Goal: Task Accomplishment & Management: Complete application form

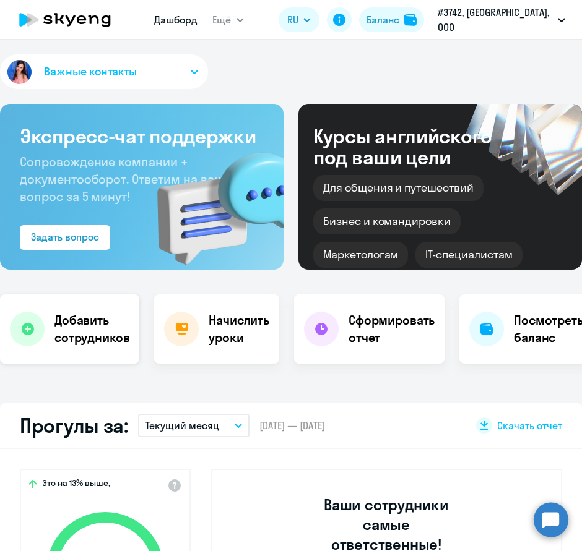
click at [90, 341] on h4 "Добавить сотрудников" at bounding box center [91, 329] width 75 height 35
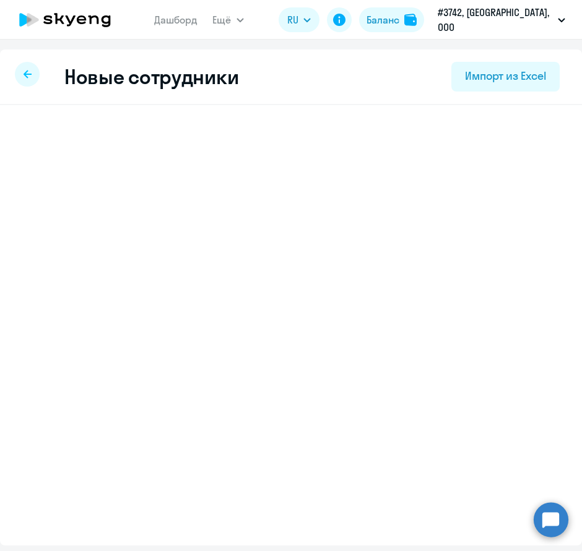
select select "english_adult_not_native_speaker"
select select "3"
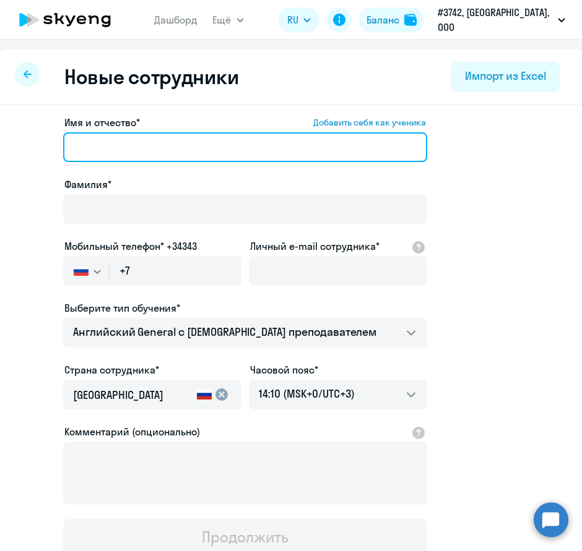
click at [176, 147] on input "Имя и отчество* Добавить себя как ученика" at bounding box center [245, 147] width 364 height 30
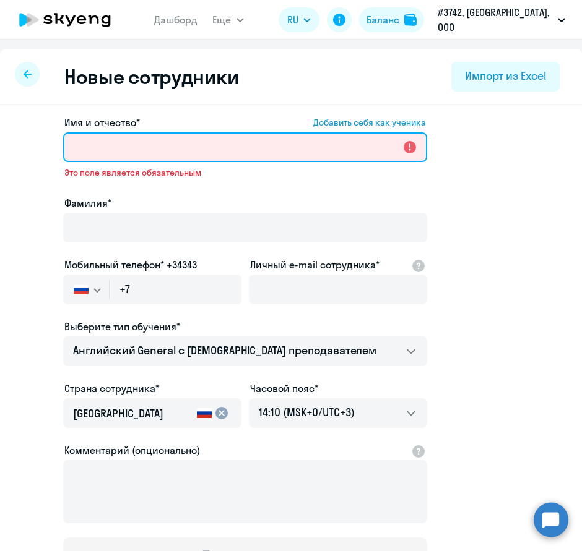
click at [198, 146] on input "Имя и отчество* Добавить себя как ученика" at bounding box center [245, 147] width 364 height 30
paste input "Сандак"
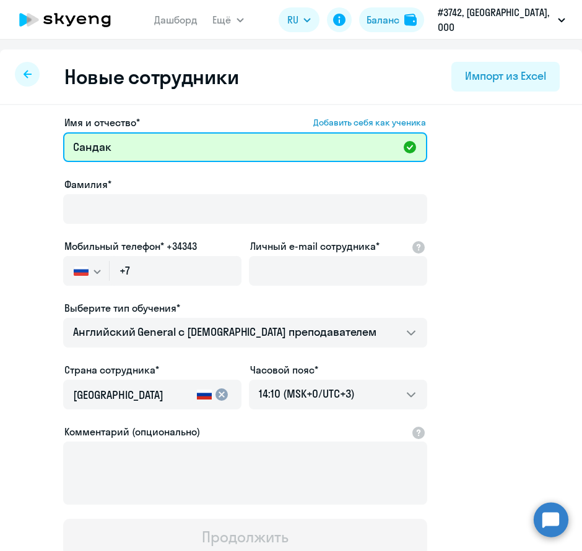
type input "Сандак"
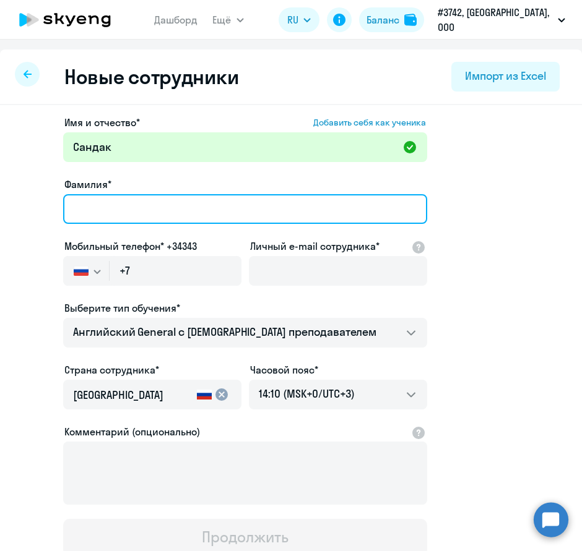
click at [189, 210] on input "Фамилия*" at bounding box center [245, 209] width 364 height 30
paste input "Бальжиев"
type input "Бальжиев"
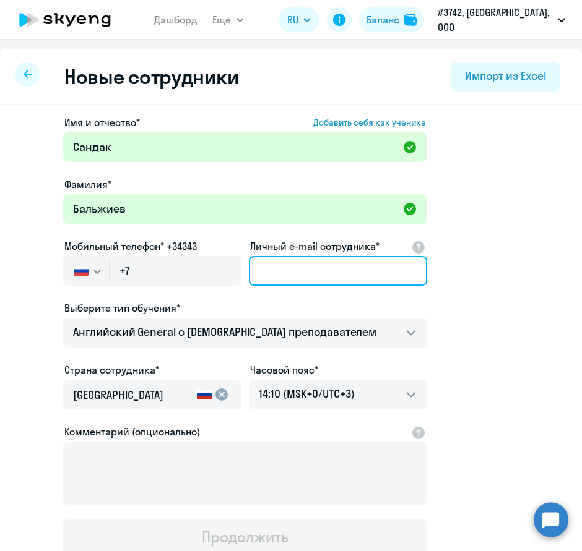
click at [309, 273] on input "Личный e-mail сотрудника*" at bounding box center [338, 271] width 178 height 30
paste input "[EMAIL_ADDRESS][DOMAIN_NAME]"
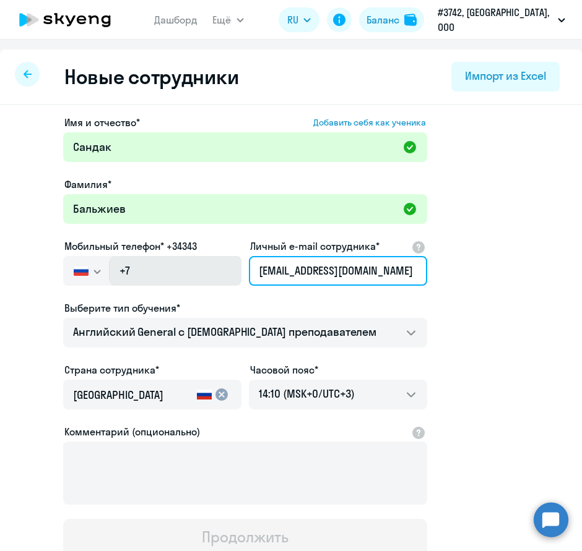
type input "[EMAIL_ADDRESS][DOMAIN_NAME]"
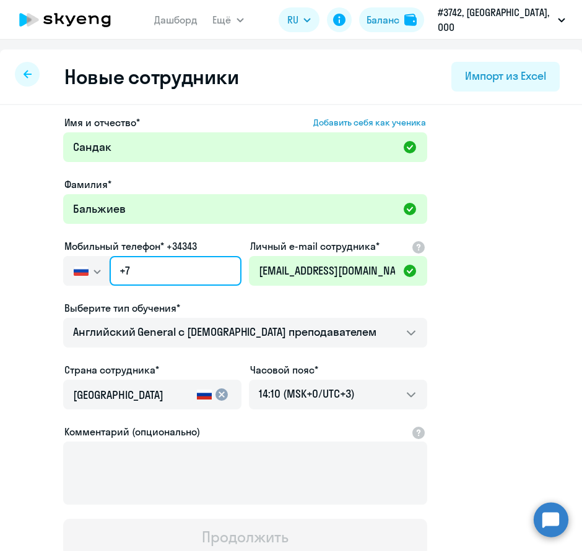
click at [160, 270] on input "+7" at bounding box center [175, 271] width 132 height 30
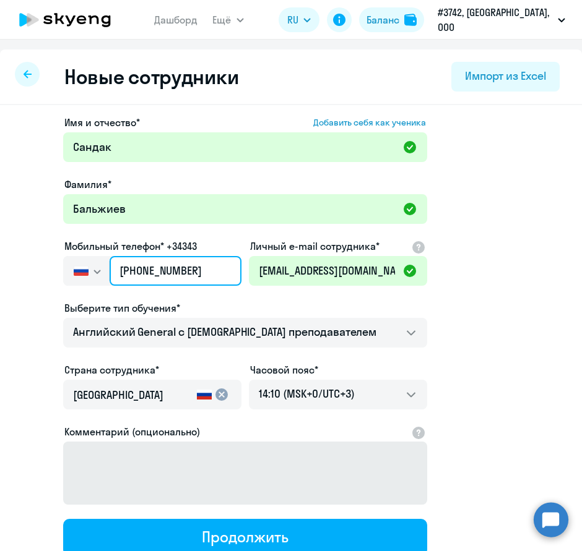
scroll to position [69, 0]
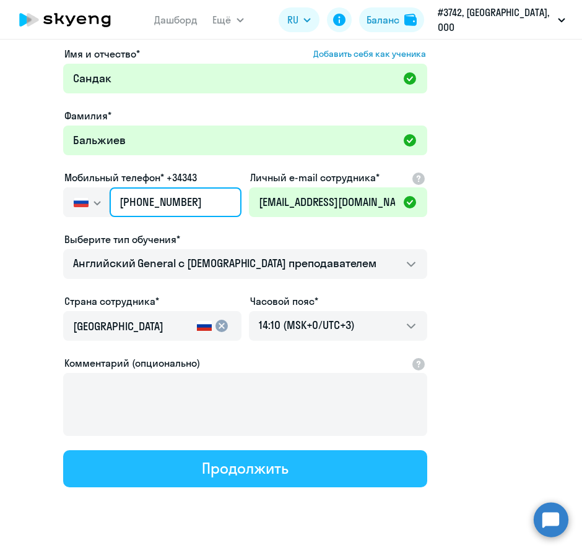
type input "[PHONE_NUMBER]"
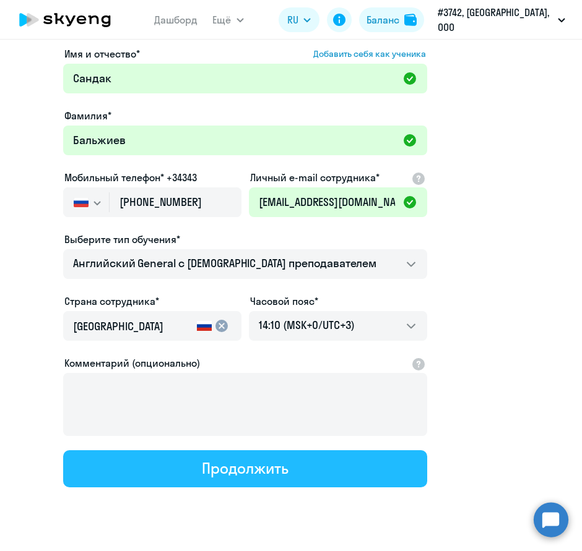
click at [230, 463] on div "Продолжить" at bounding box center [245, 468] width 86 height 20
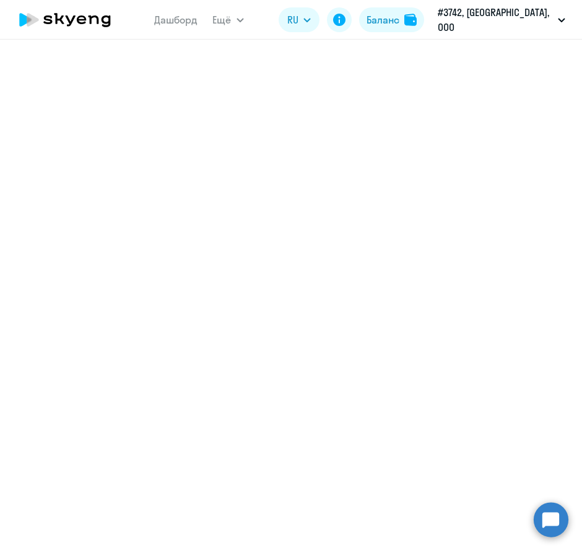
select select "english_adult_not_native_speaker"
select select "3"
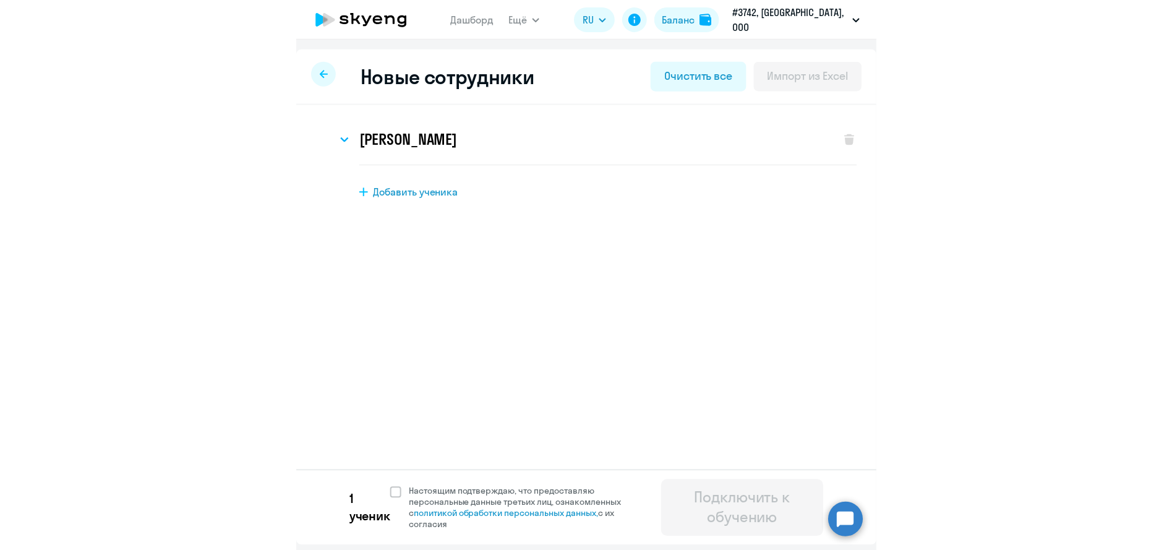
scroll to position [0, 0]
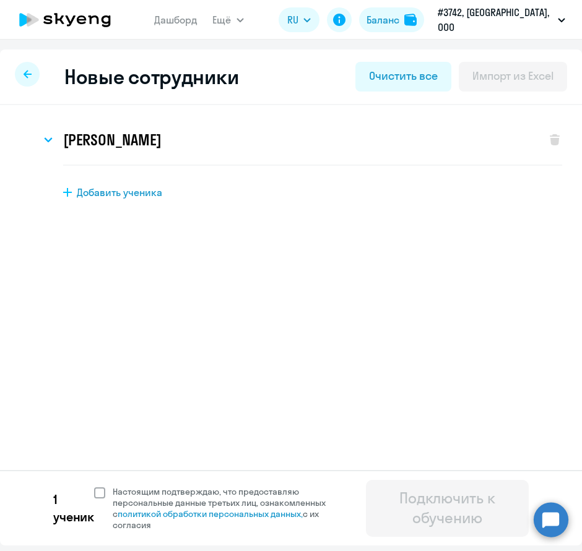
click at [100, 493] on span at bounding box center [99, 492] width 11 height 11
click at [94, 486] on input "Настоящим подтверждаю, что предоставляю персональные данные третьих лиц, ознако…" at bounding box center [93, 486] width 1 height 1
checkbox input "true"
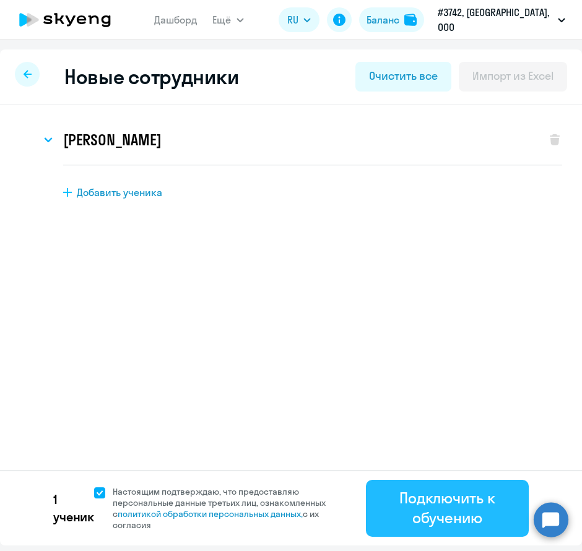
click at [454, 491] on div "Подключить к обучению" at bounding box center [447, 508] width 128 height 40
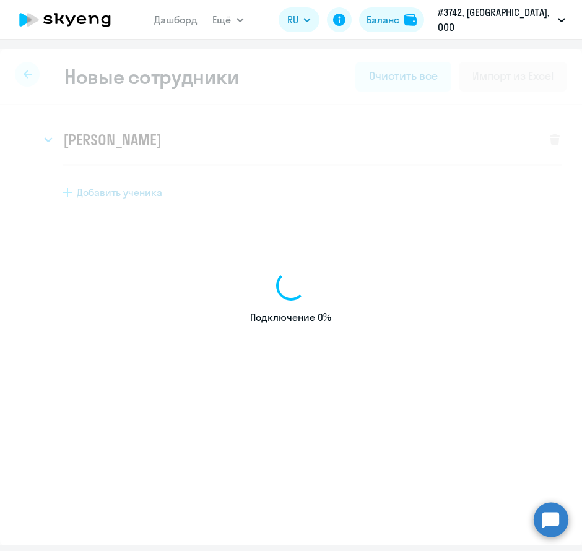
select select "english_adult_not_native_speaker"
select select "3"
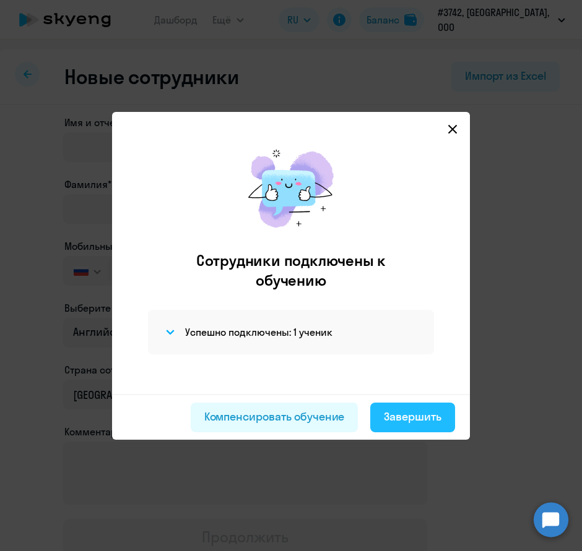
click at [419, 414] on div "Завершить" at bounding box center [413, 417] width 58 height 16
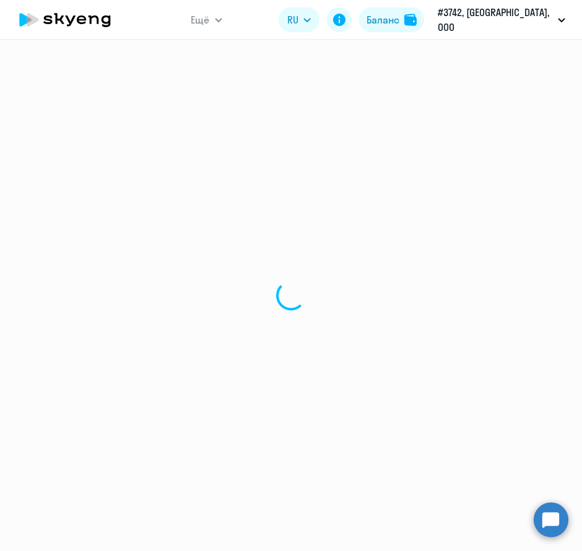
select select "30"
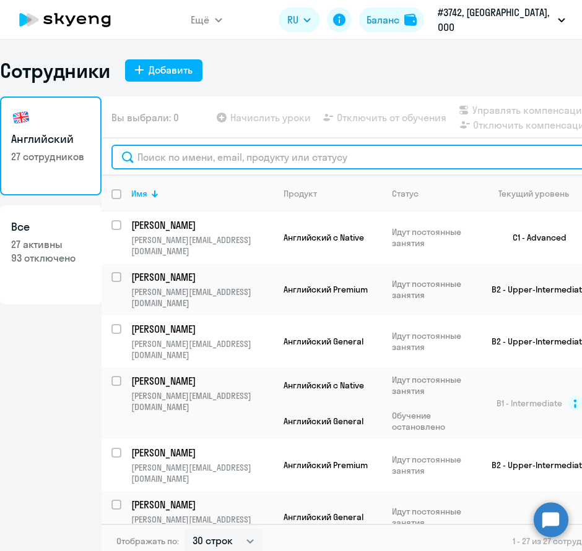
click at [175, 152] on input "text" at bounding box center [390, 157] width 559 height 25
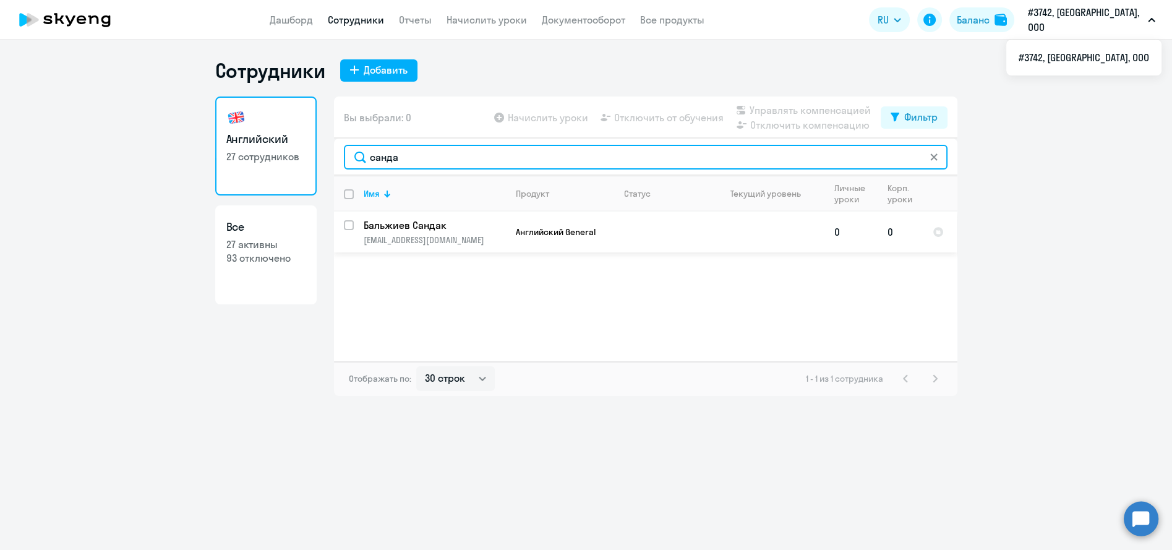
type input "санда"
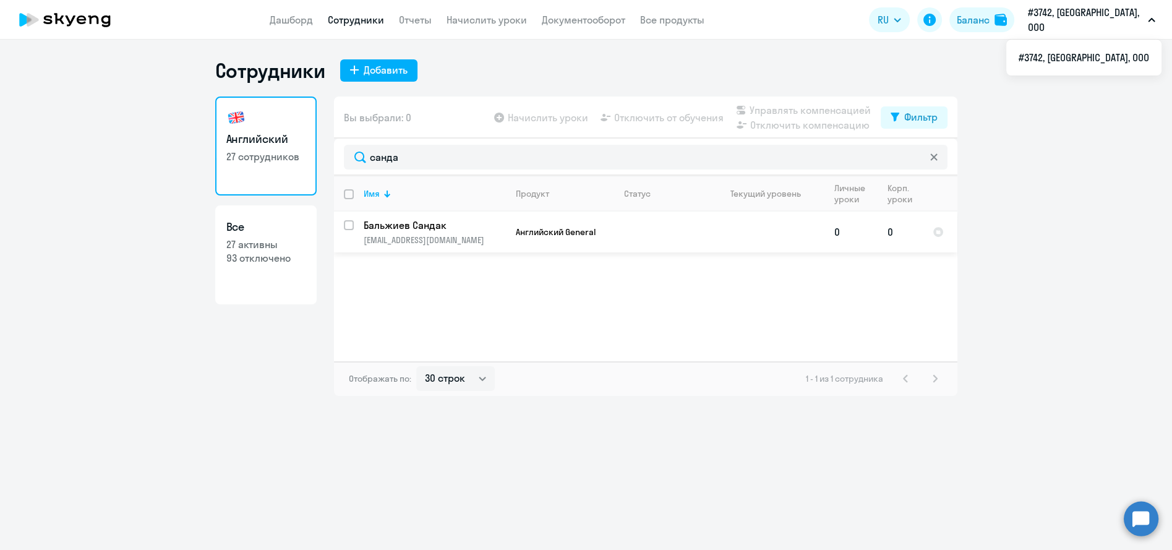
click at [554, 225] on td "Английский General" at bounding box center [560, 232] width 108 height 41
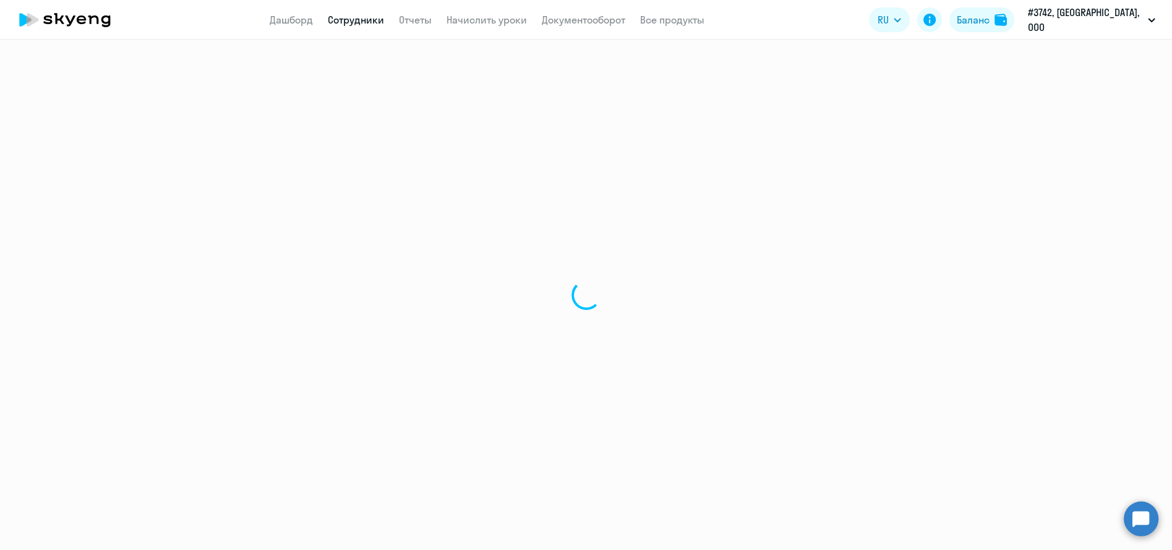
select select "english"
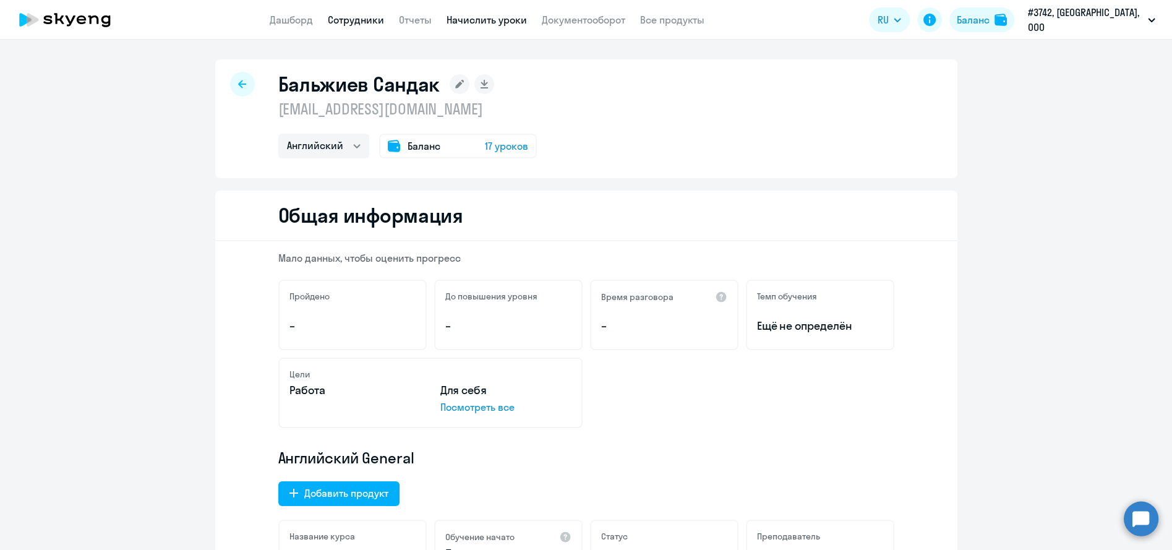
click at [518, 19] on link "Начислить уроки" at bounding box center [487, 20] width 80 height 12
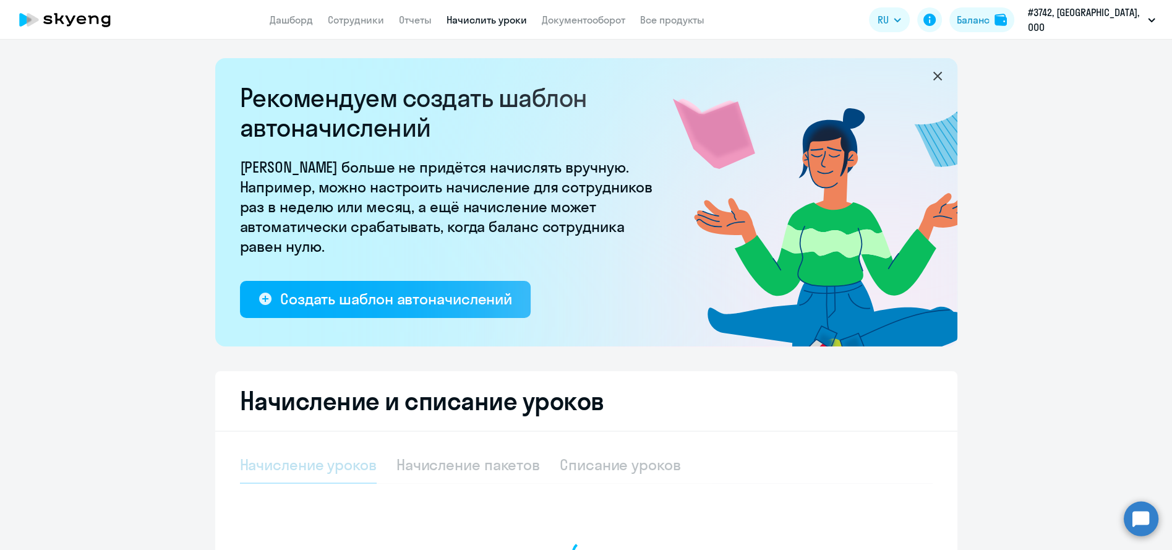
select select "10"
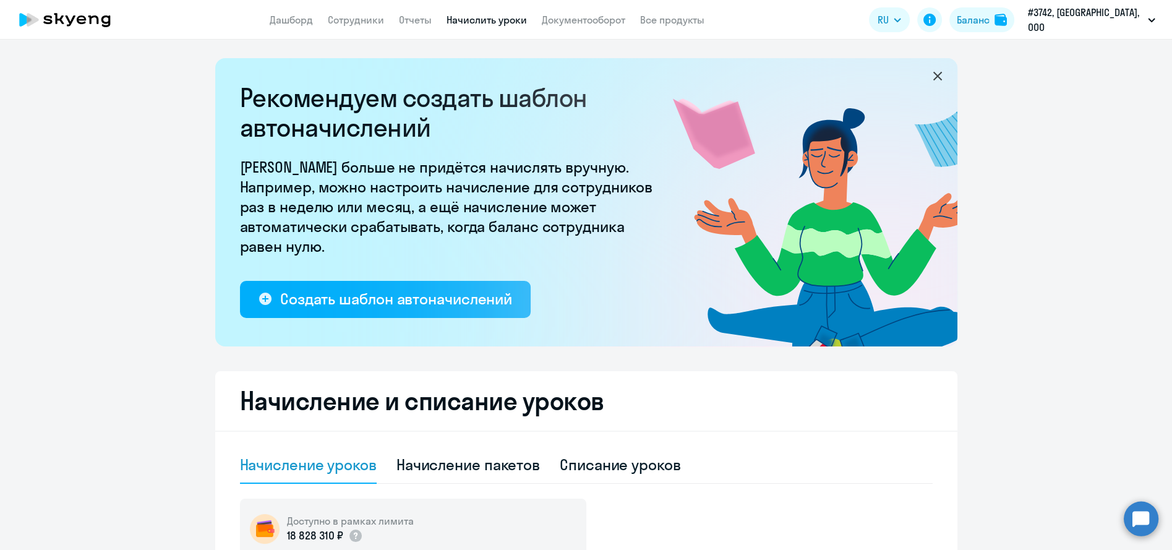
scroll to position [206, 0]
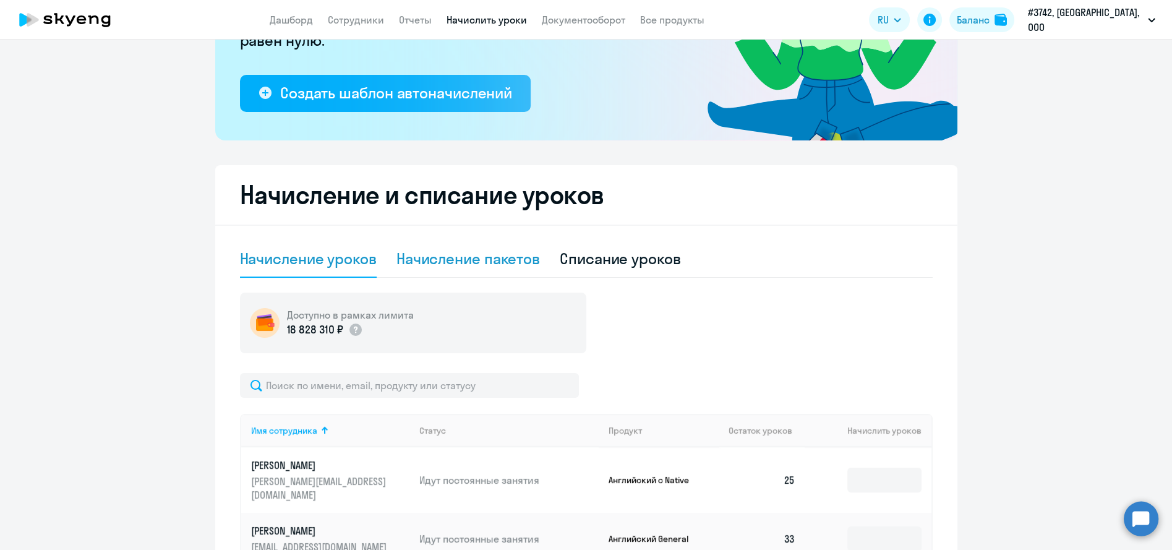
click at [457, 257] on div "Начисление пакетов" at bounding box center [469, 259] width 144 height 20
select select "10"
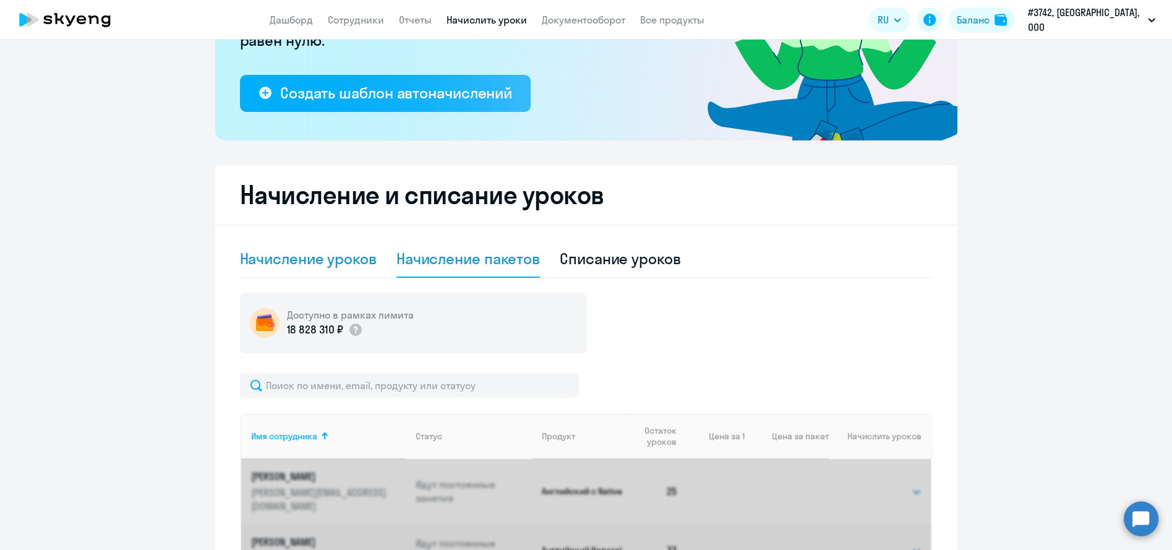
click at [345, 262] on div "Начисление уроков" at bounding box center [308, 259] width 137 height 20
select select "10"
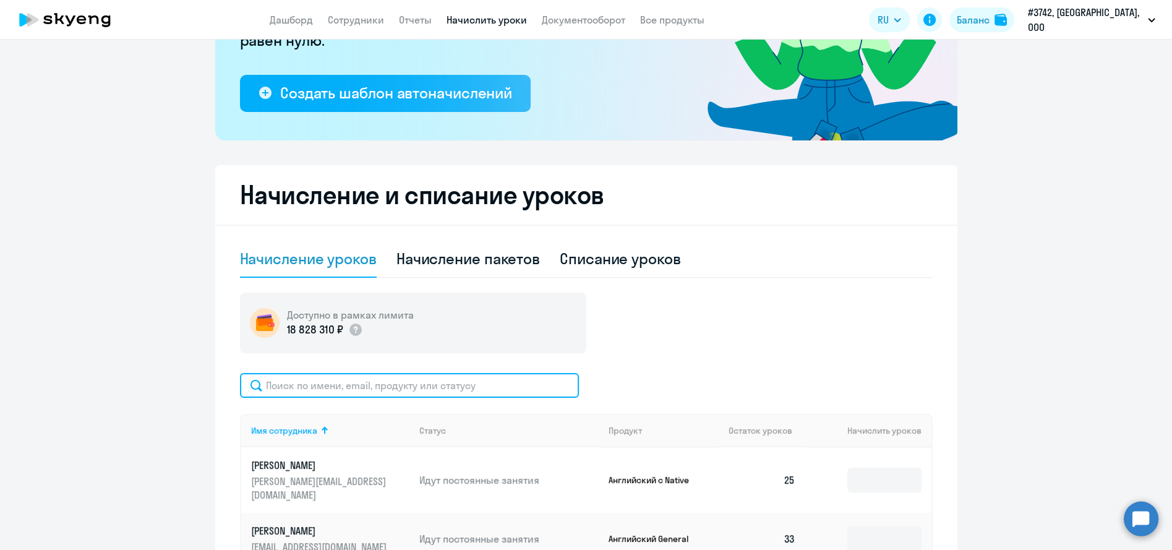
click at [407, 387] on input "text" at bounding box center [409, 385] width 339 height 25
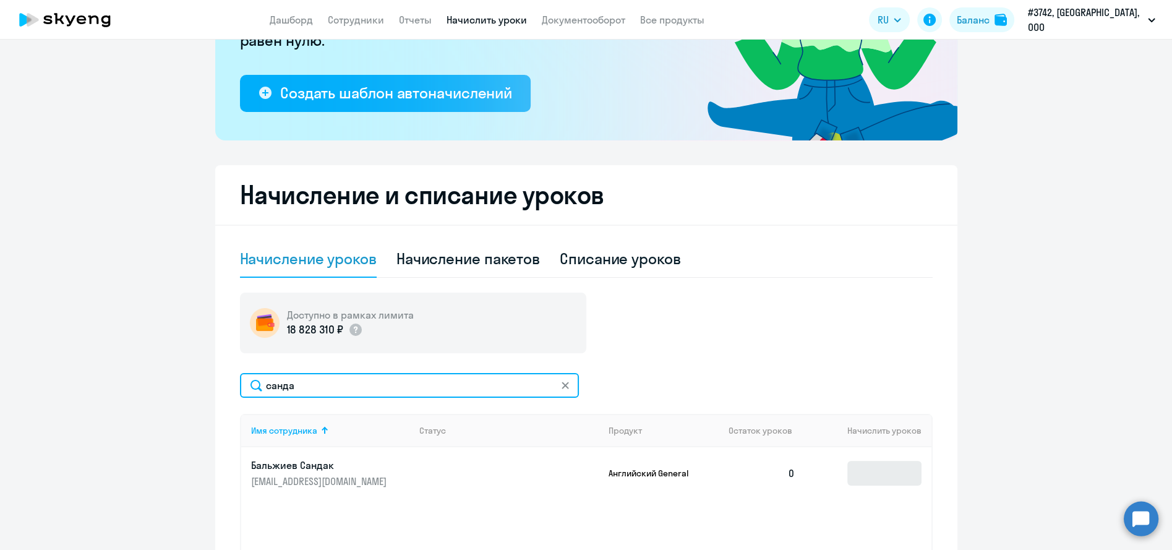
type input "санда"
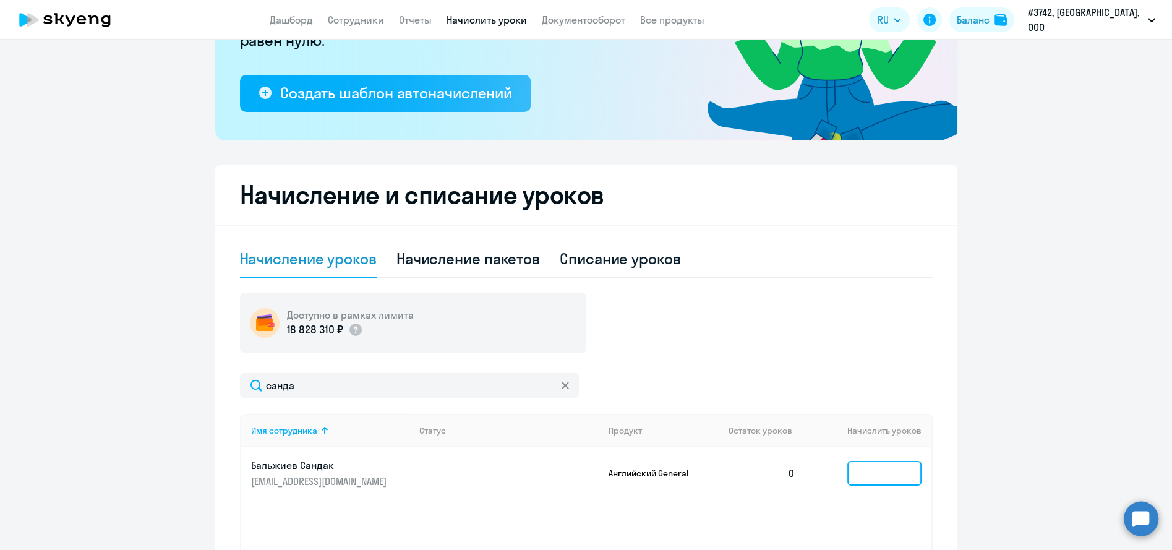
click at [581, 479] on input at bounding box center [885, 473] width 74 height 25
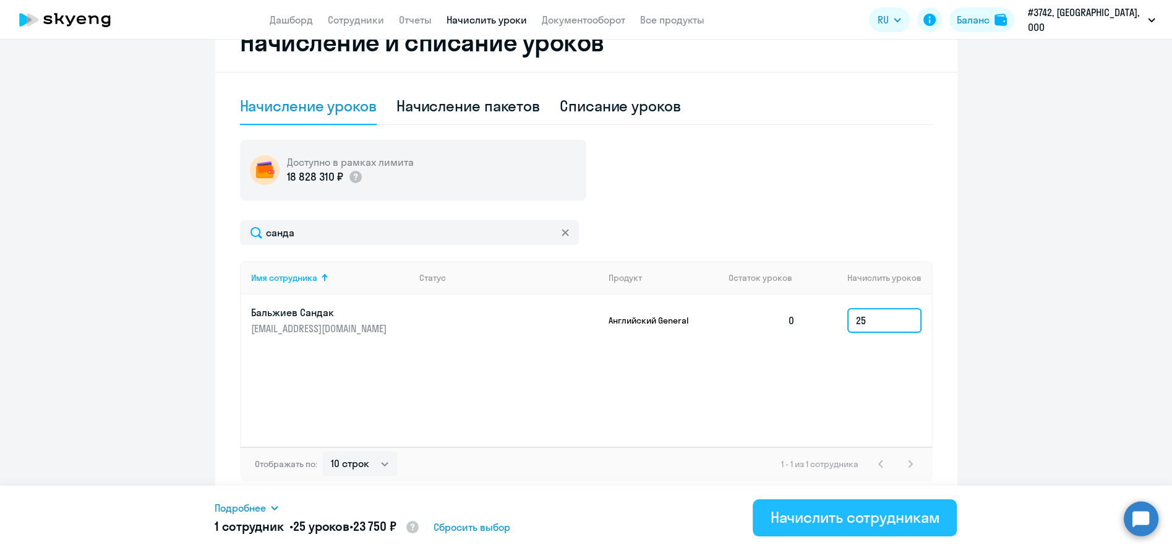
scroll to position [359, 0]
type input "25"
click at [581, 514] on div "Начислить сотрудникам" at bounding box center [855, 517] width 170 height 20
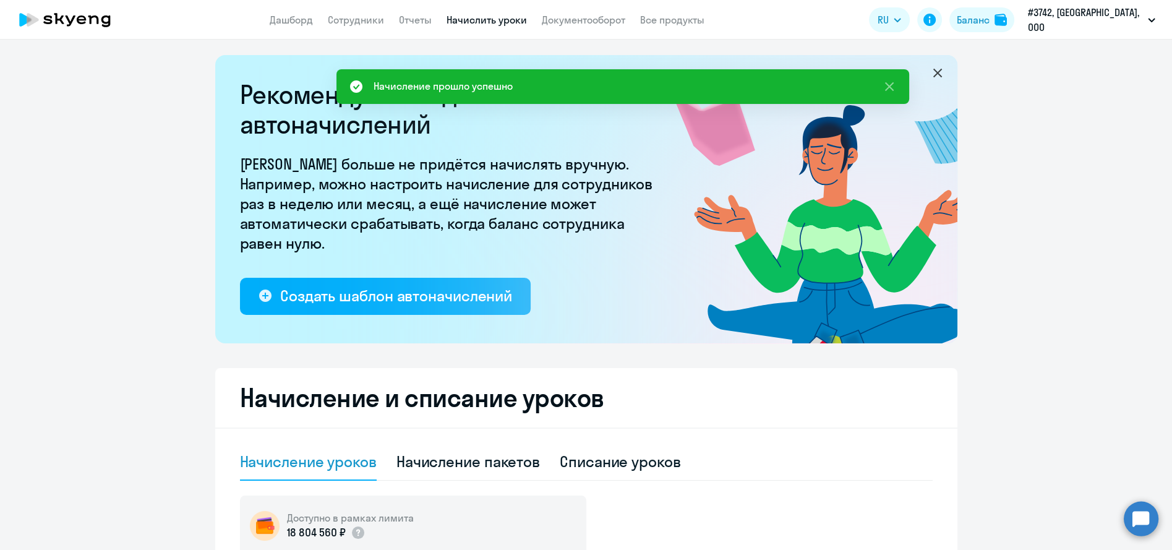
scroll to position [0, 0]
